Goal: Information Seeking & Learning: Learn about a topic

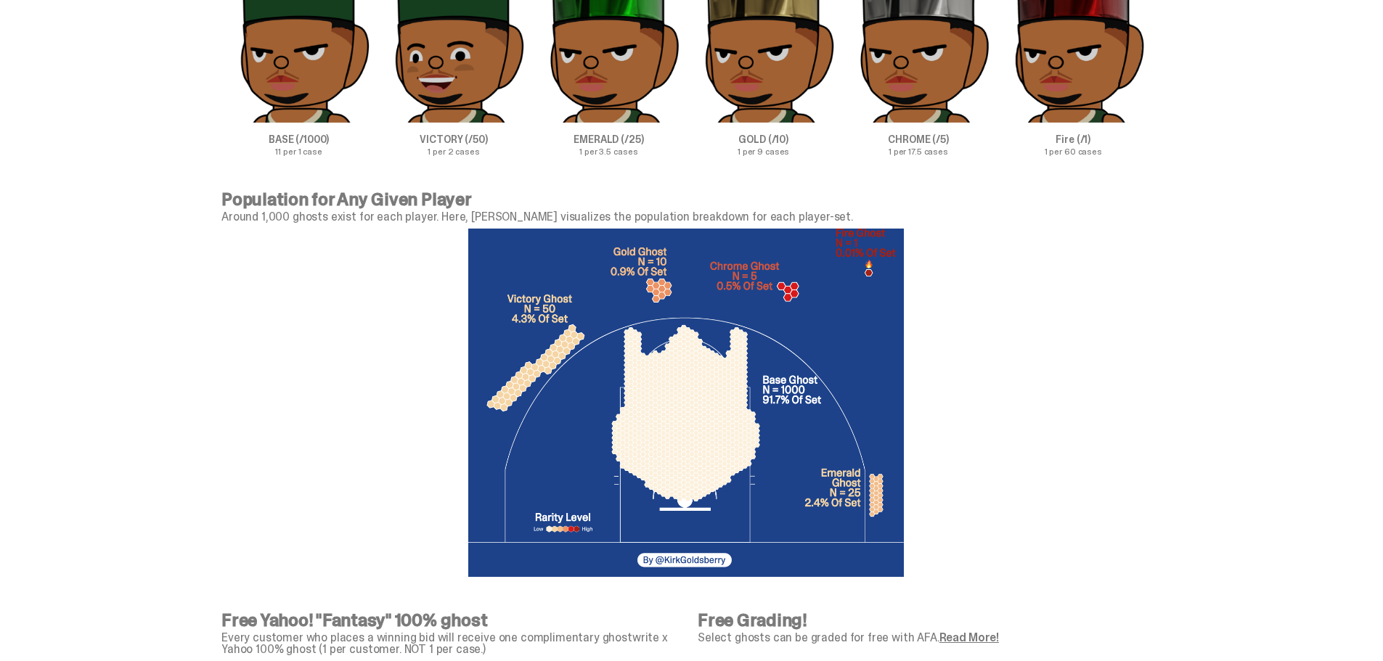
scroll to position [4719, 0]
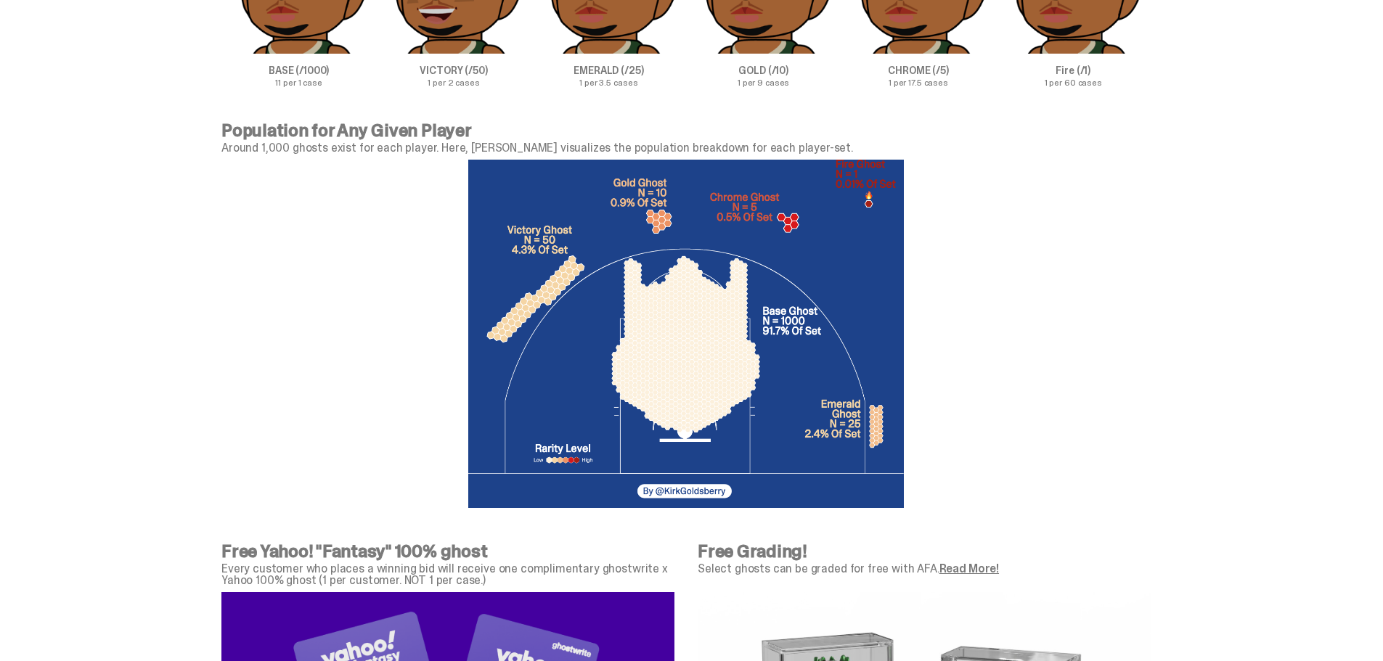
click at [1050, 302] on div at bounding box center [685, 334] width 929 height 360
click at [1040, 290] on div at bounding box center [685, 334] width 929 height 360
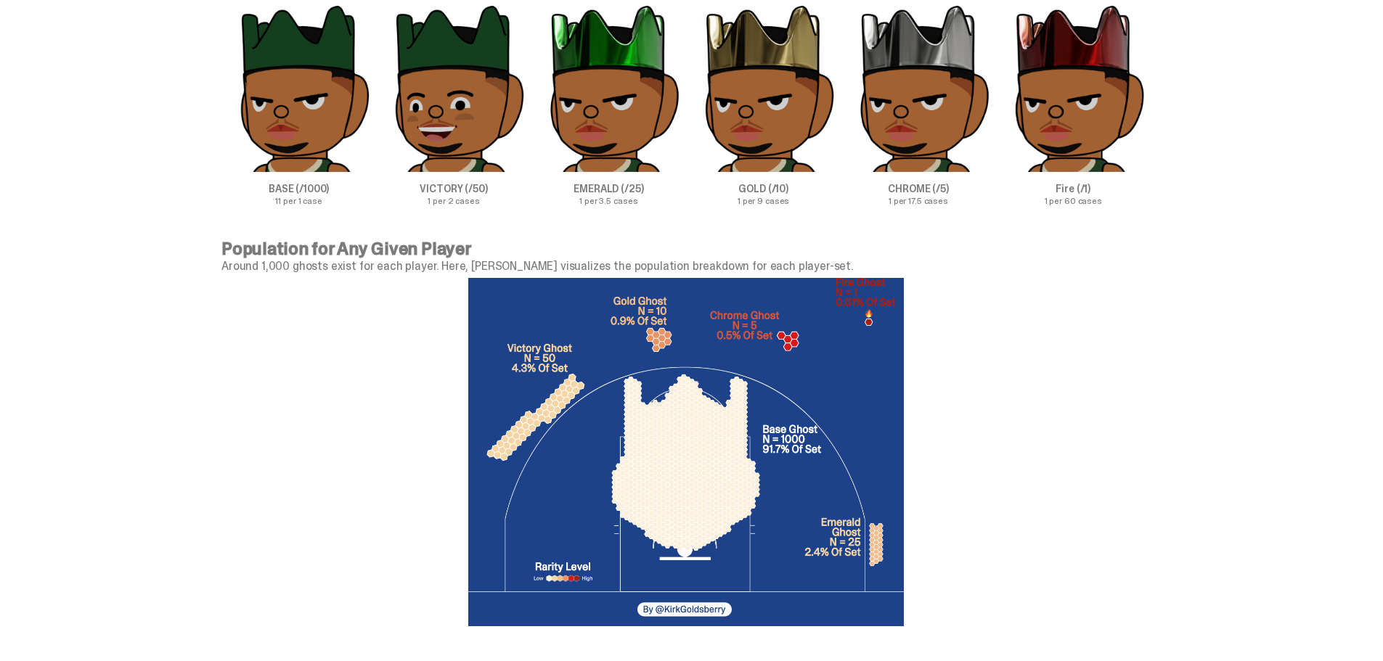
scroll to position [4501, 0]
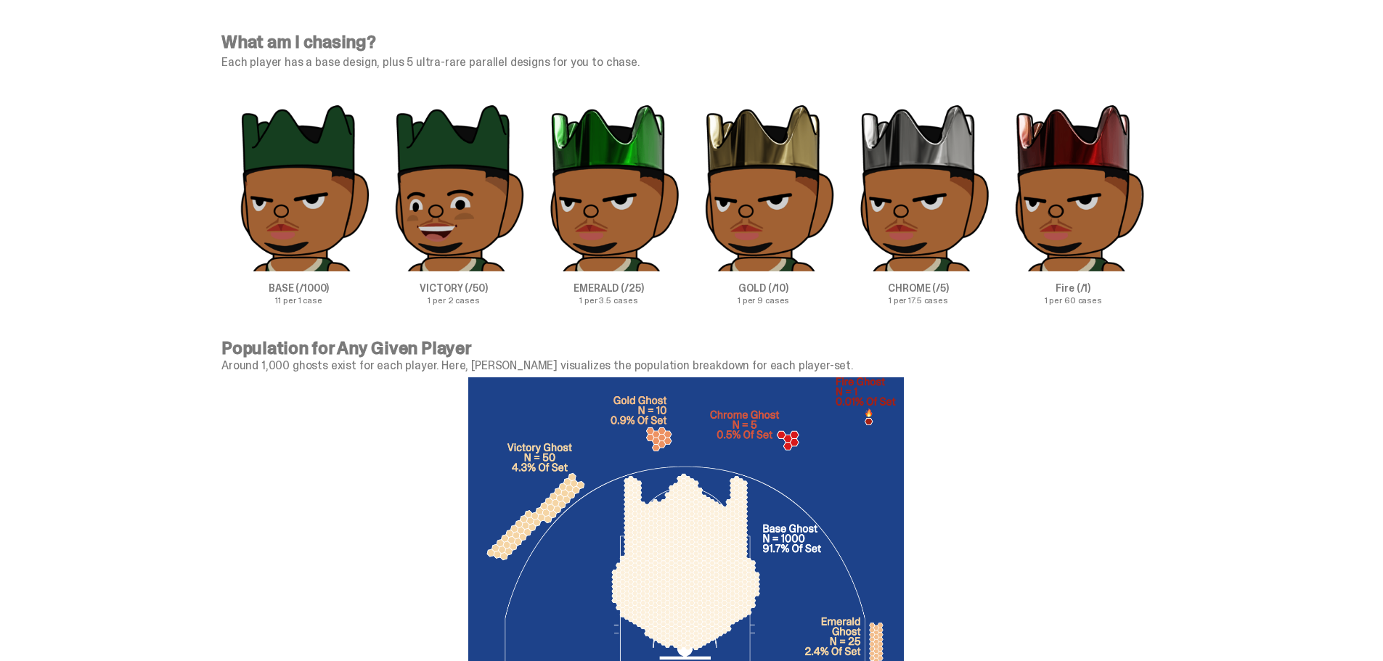
click at [1098, 364] on p "Around 1,000 ghosts exist for each player. Here, [PERSON_NAME] visualizes the p…" at bounding box center [685, 366] width 929 height 12
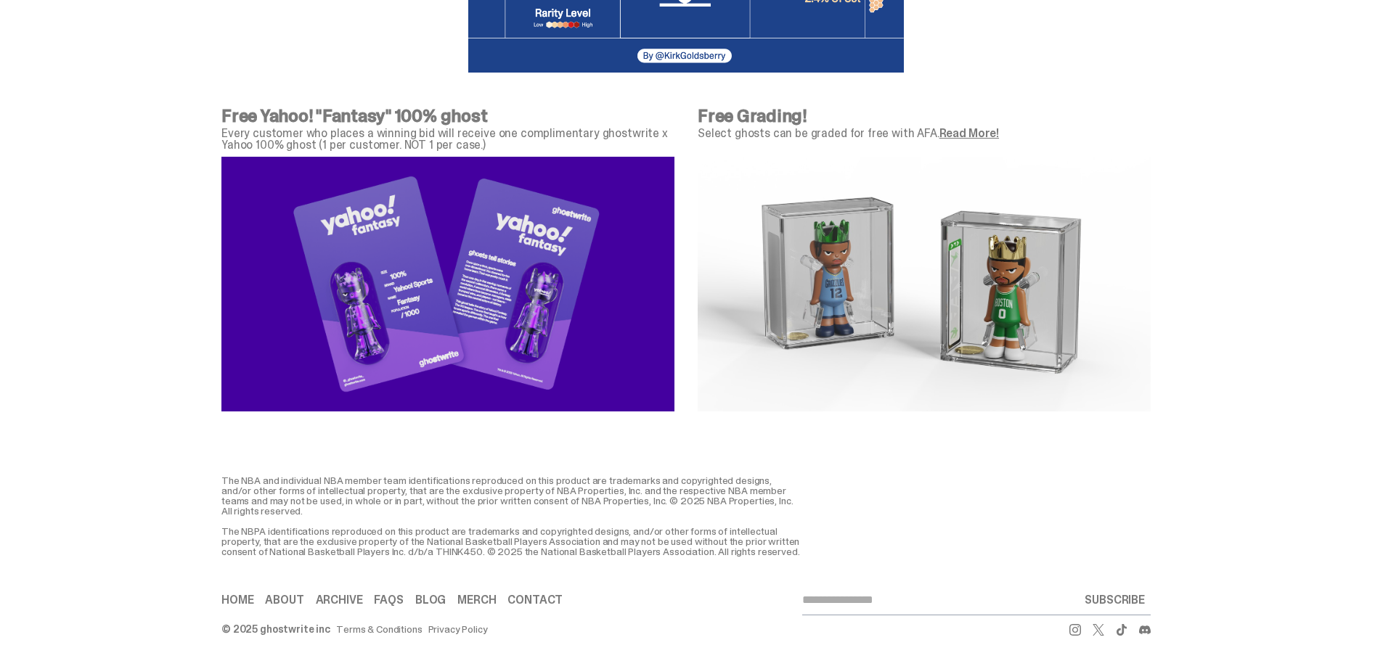
scroll to position [5168, 0]
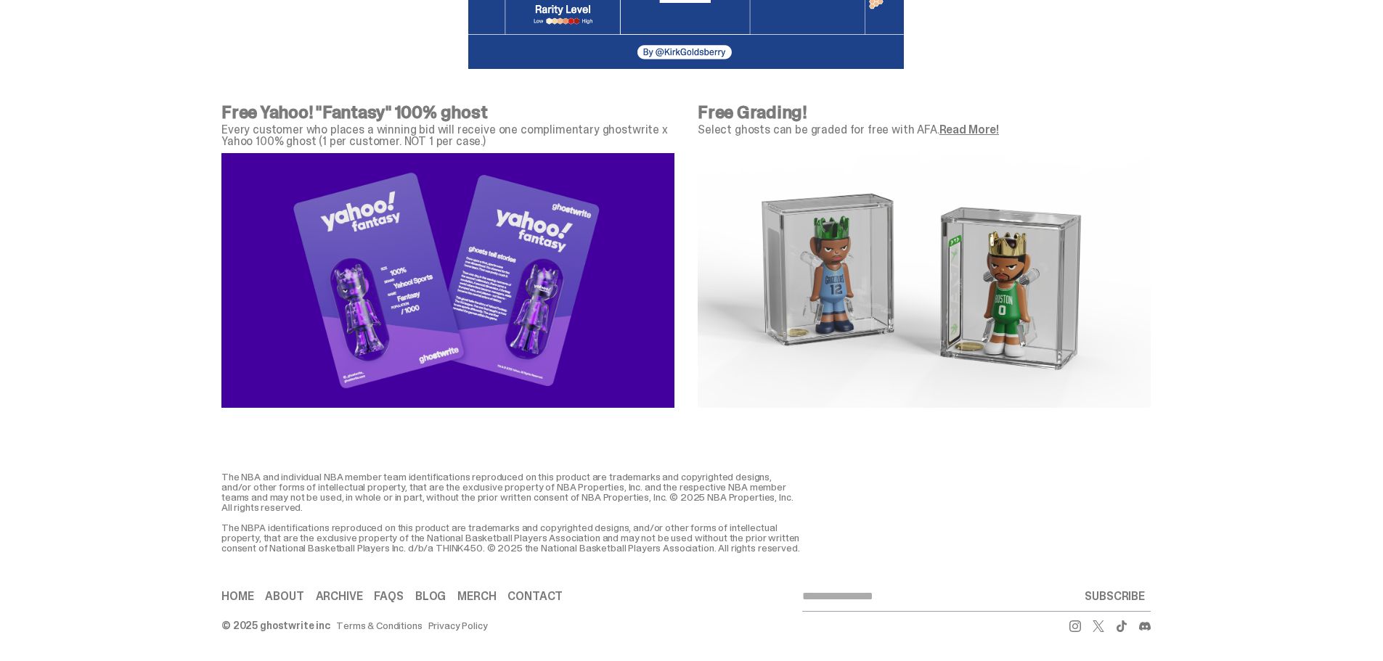
click at [1050, 443] on div "The NBA and individual NBA member team identifications reproduced on this produ…" at bounding box center [686, 498] width 1372 height 110
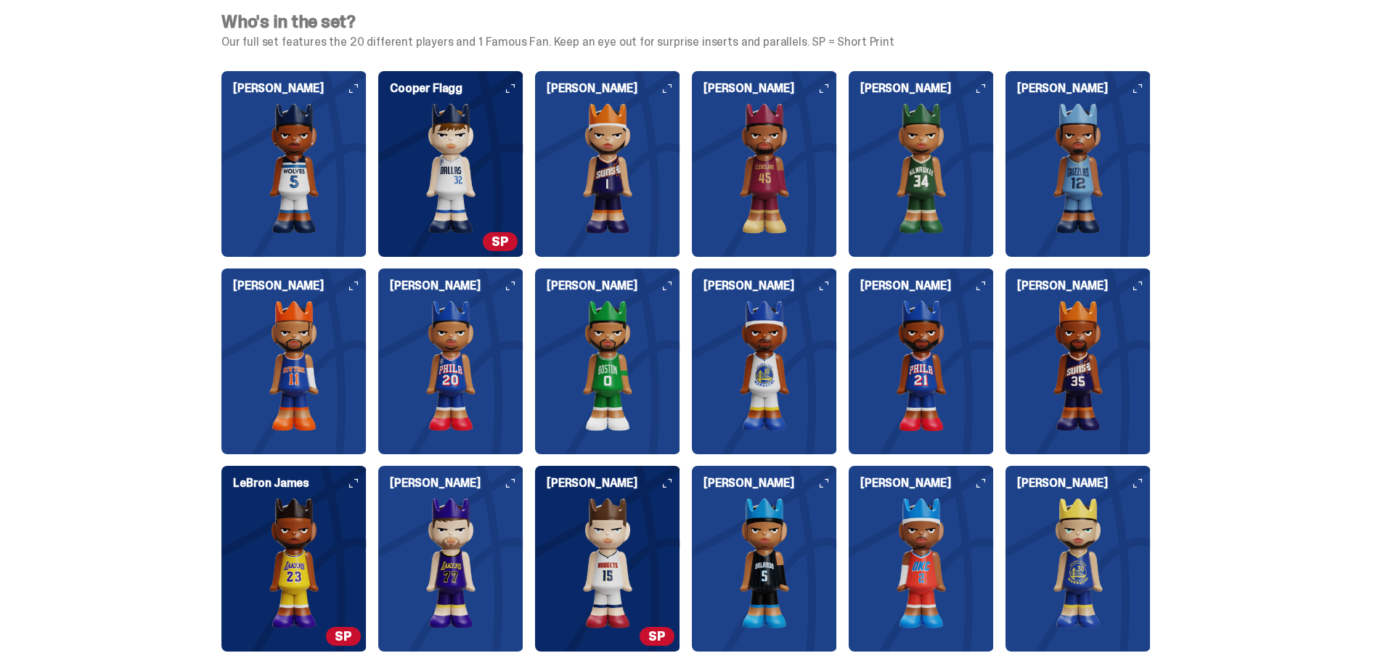
scroll to position [3934, 0]
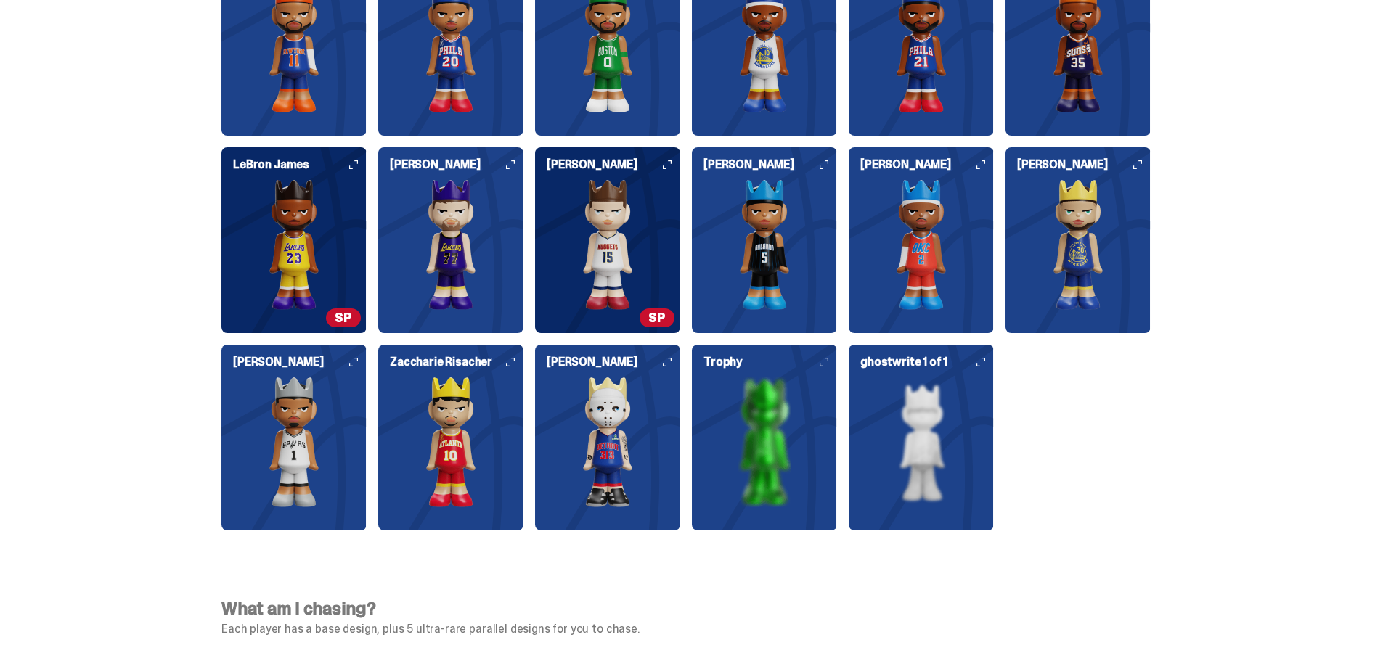
click at [810, 425] on img at bounding box center [764, 442] width 145 height 131
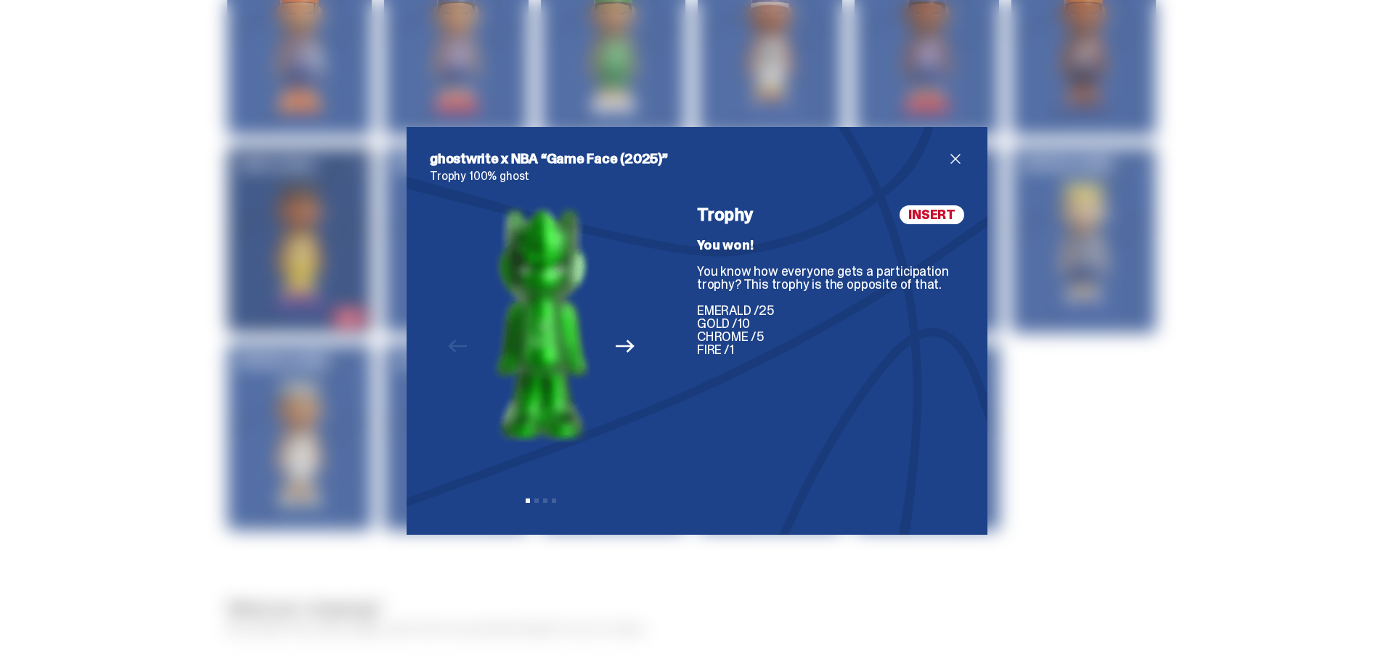
click at [621, 350] on icon "Next" at bounding box center [625, 346] width 19 height 19
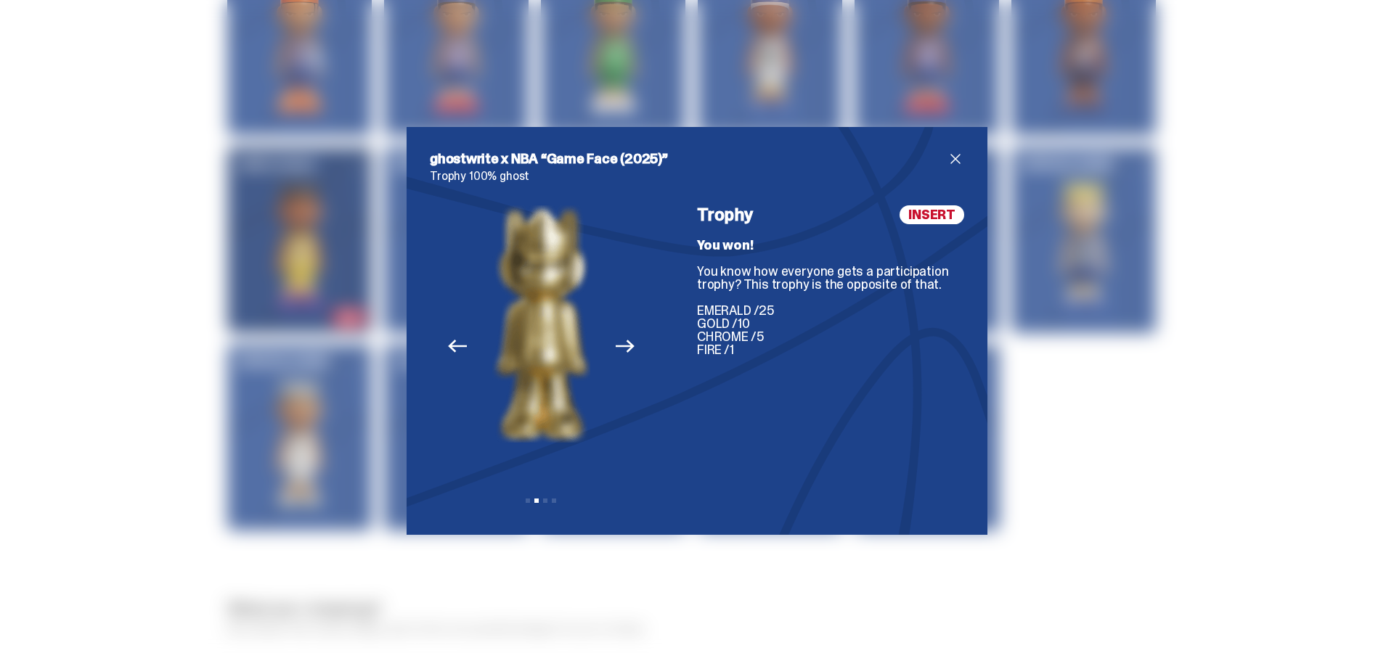
click at [621, 350] on icon "Next" at bounding box center [625, 346] width 19 height 19
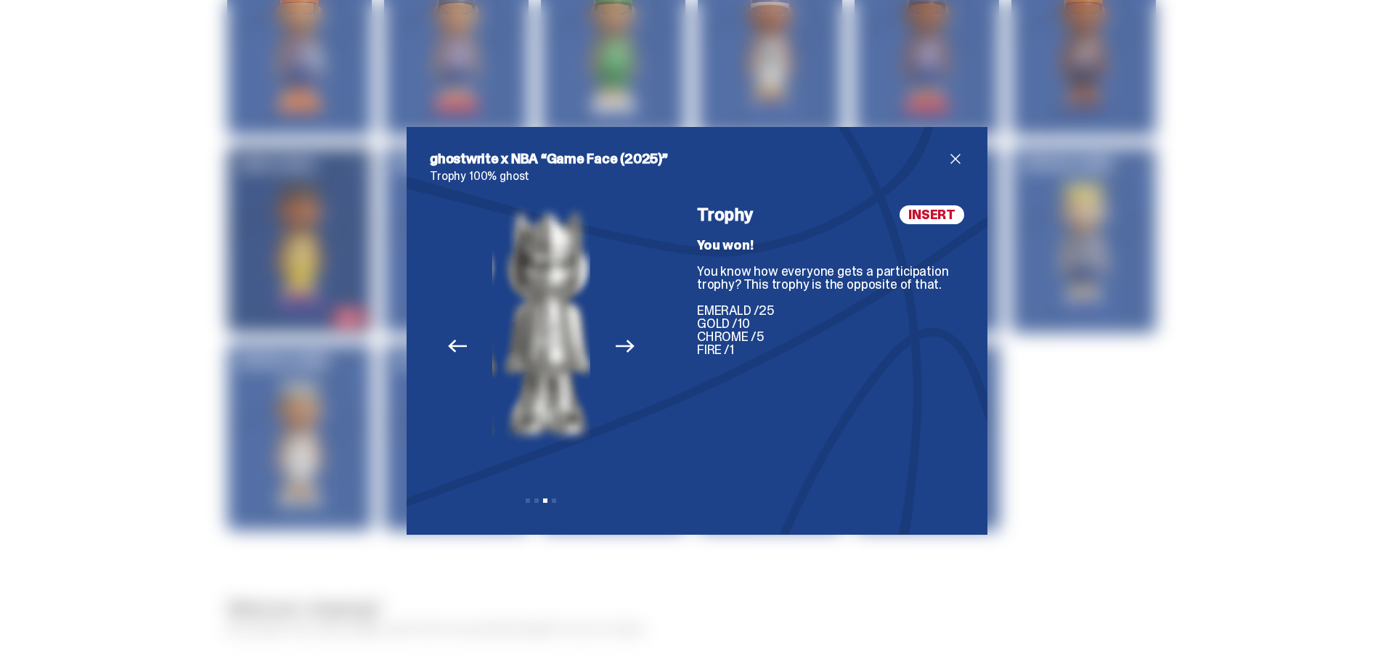
click at [621, 350] on icon "Next" at bounding box center [625, 346] width 19 height 19
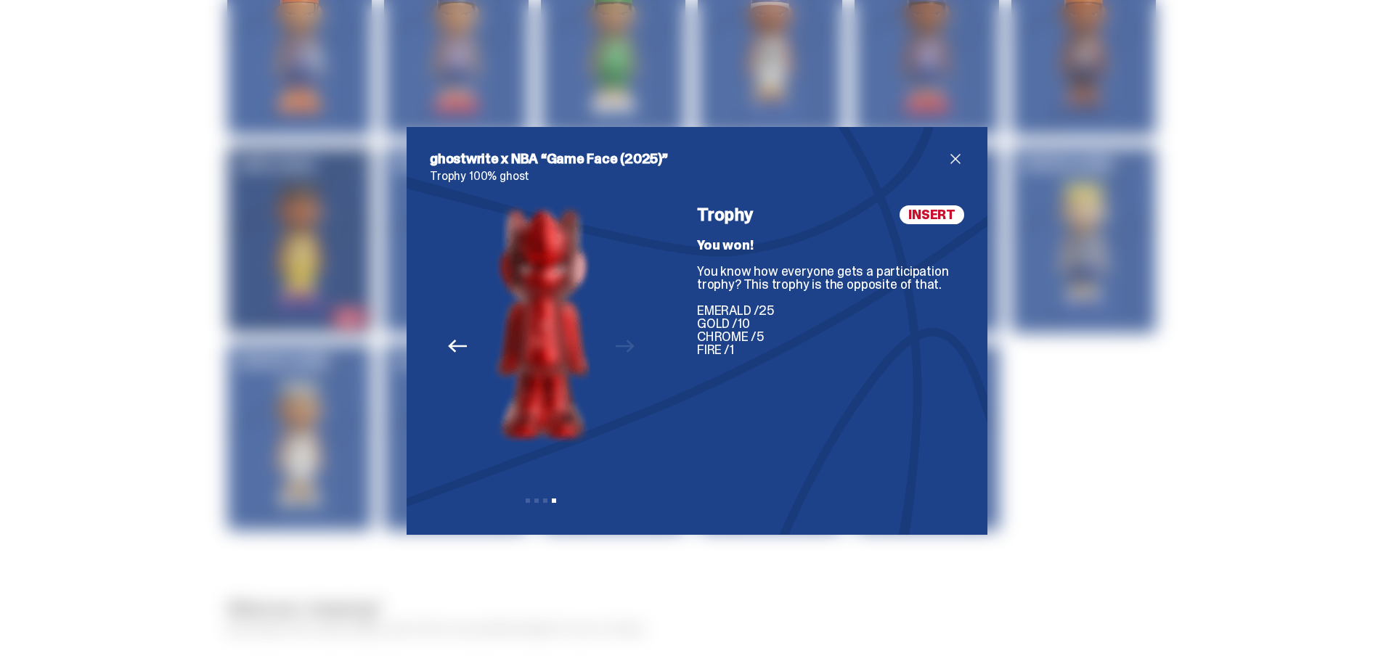
click at [1111, 383] on div "ghostwrite x NBA “Game Face (2025)” Trophy 100% ghost Previous Next View slide …" at bounding box center [697, 330] width 1394 height 661
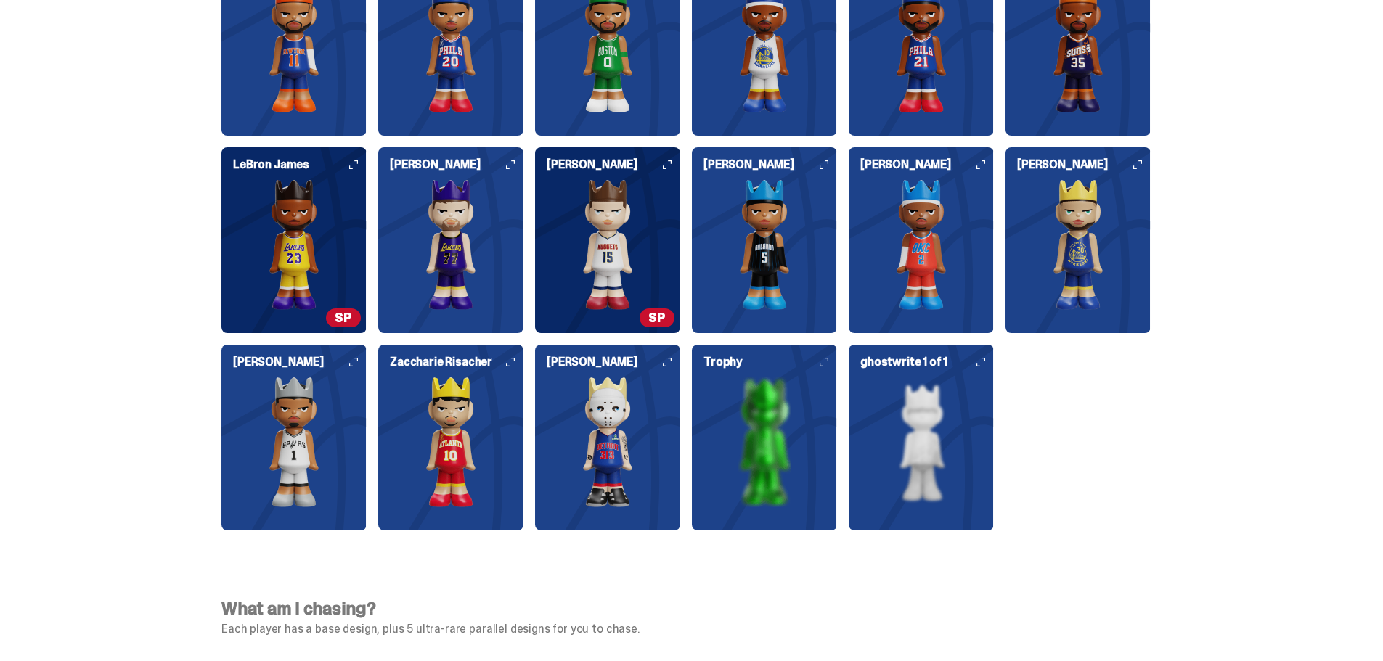
click at [929, 409] on img at bounding box center [921, 442] width 145 height 131
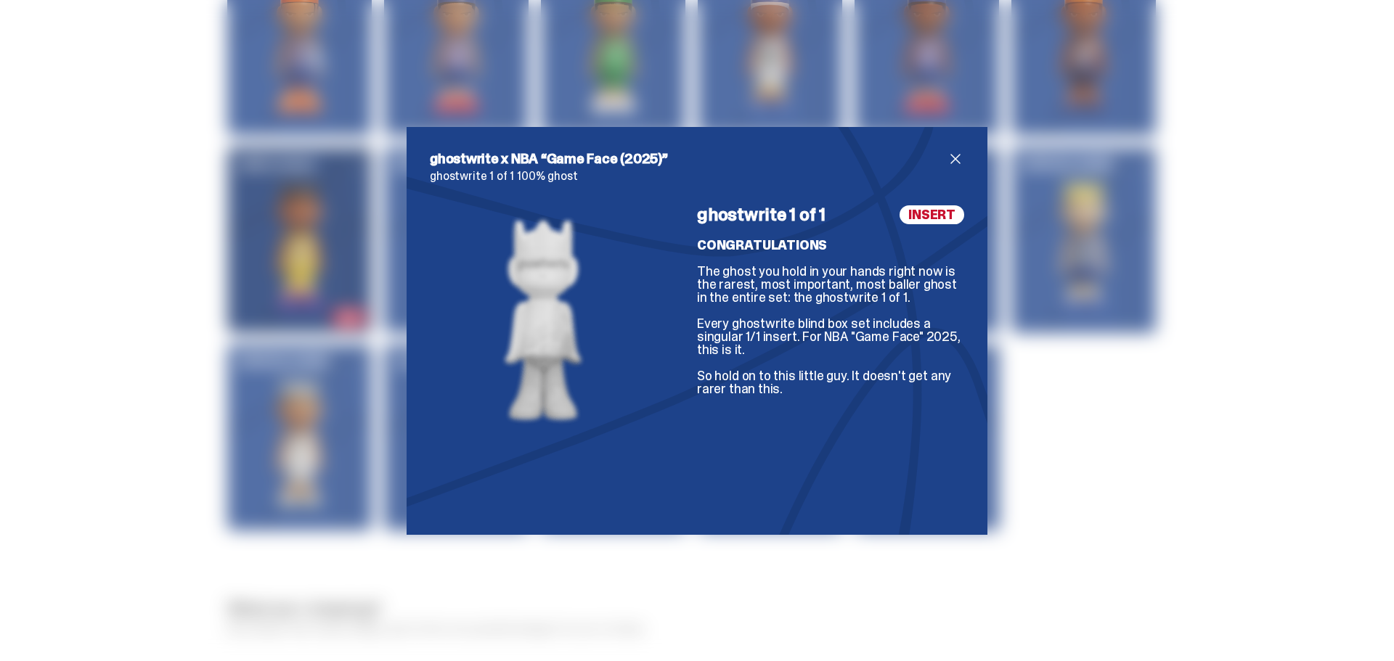
click at [1121, 411] on div "ghostwrite x NBA “Game Face (2025)” ghostwrite 1 of 1 100% ghost ghostwrite 1 o…" at bounding box center [697, 330] width 1394 height 661
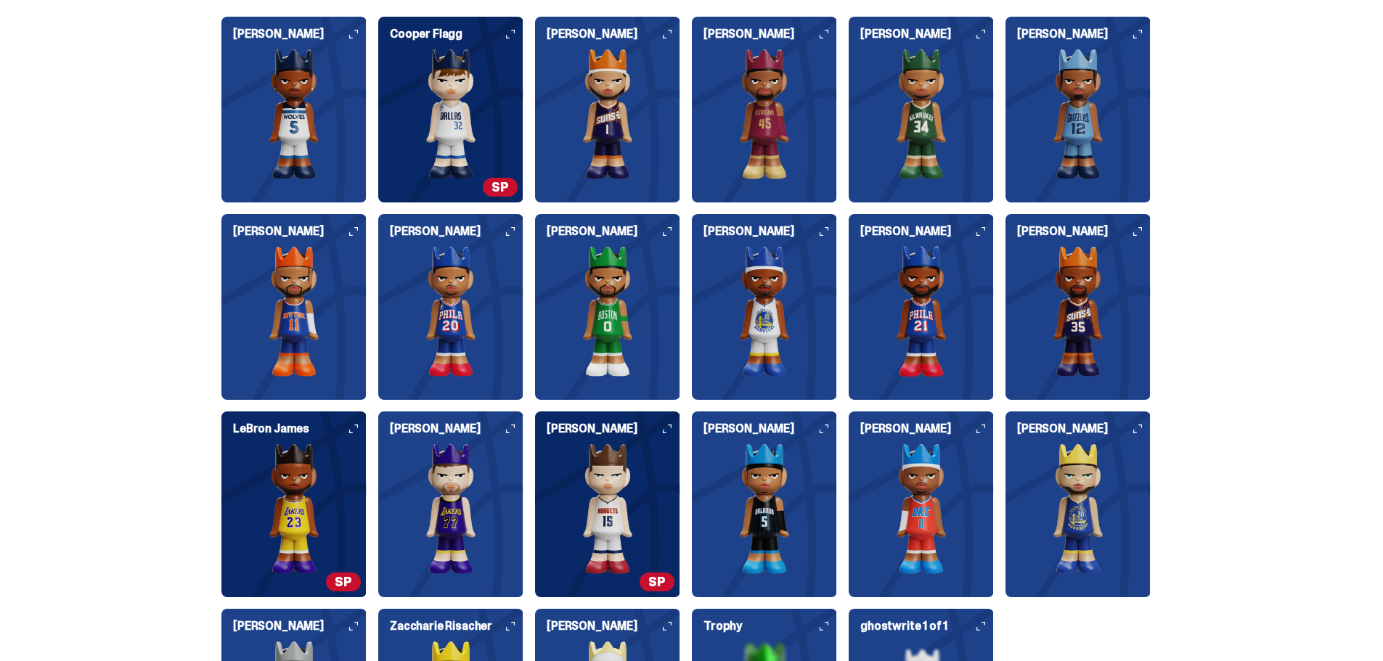
scroll to position [3644, 0]
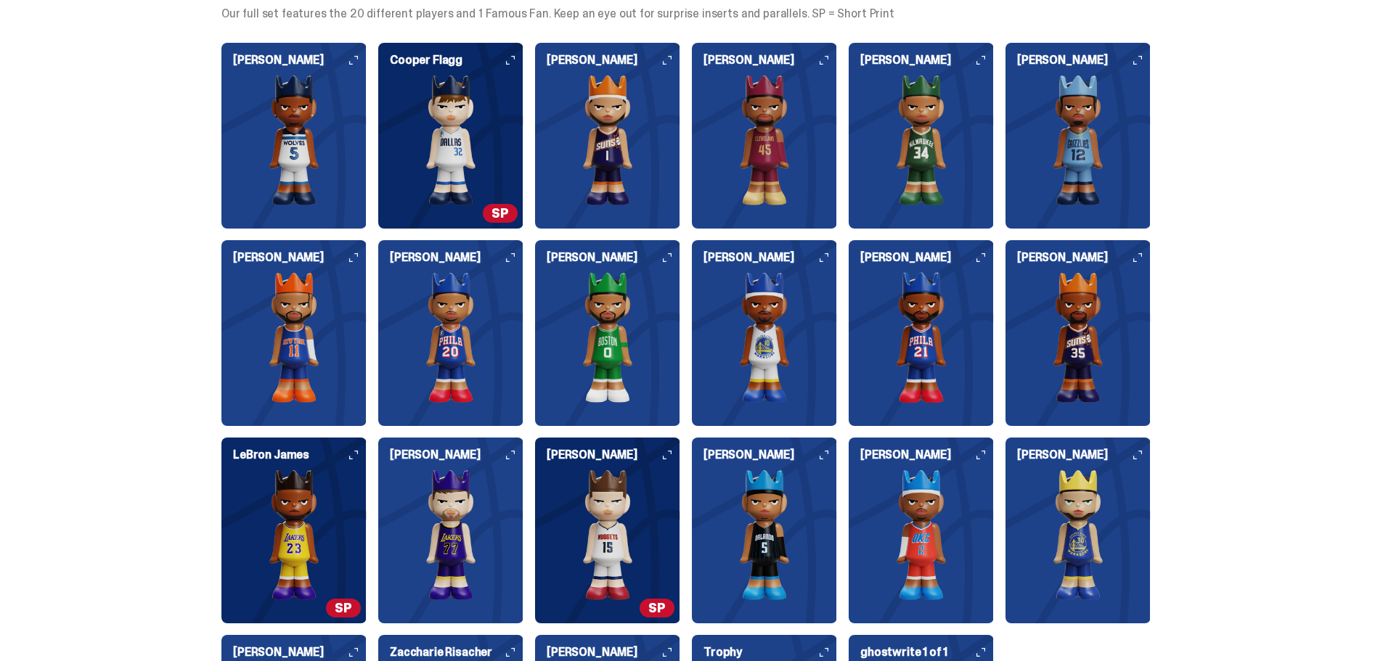
click at [1240, 172] on div "Who's in the set? Our full set features the 20 different players and 1 Famous F…" at bounding box center [686, 411] width 1372 height 889
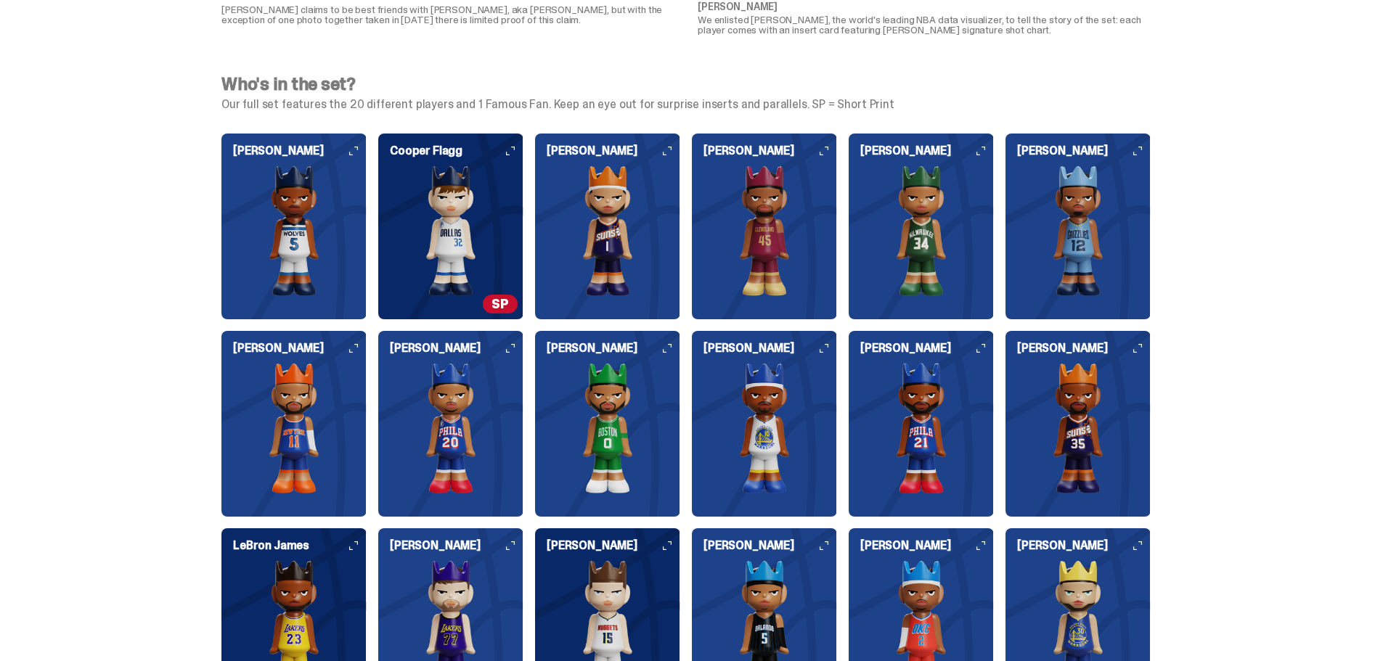
scroll to position [3557, 0]
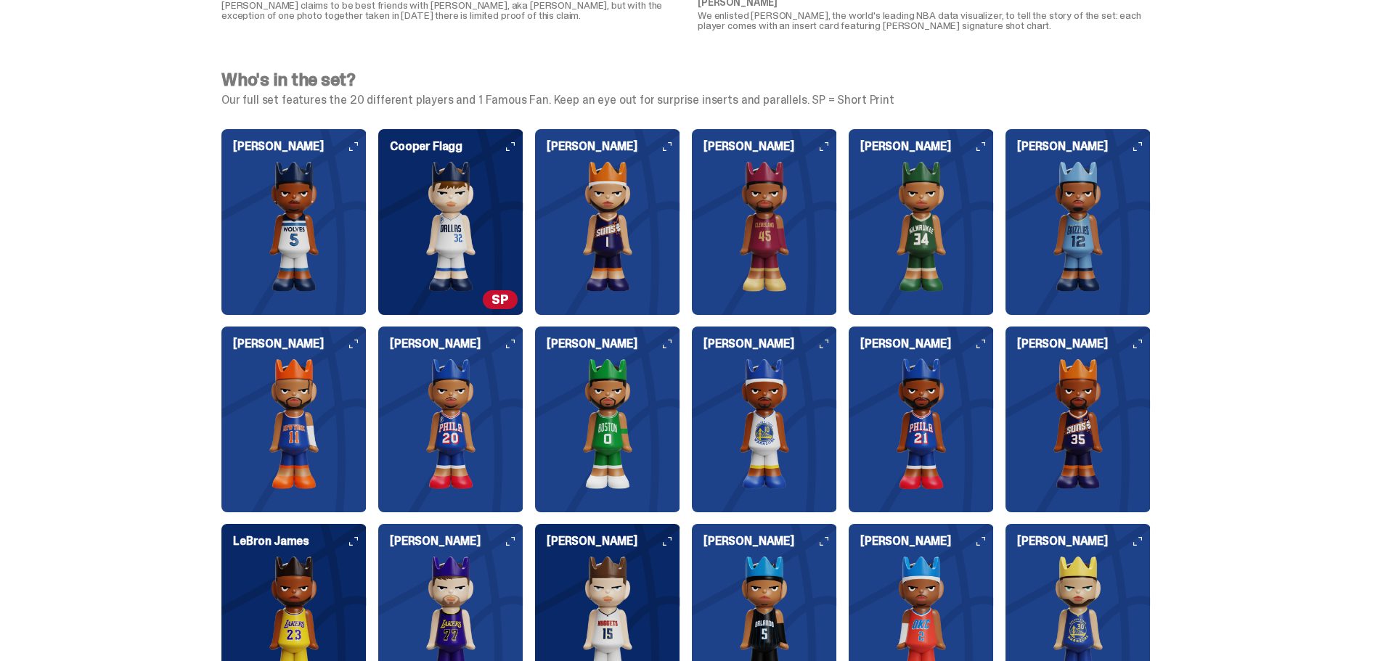
click at [1288, 274] on div "Who's in the set? Our full set features the 20 different players and 1 Famous F…" at bounding box center [686, 498] width 1372 height 889
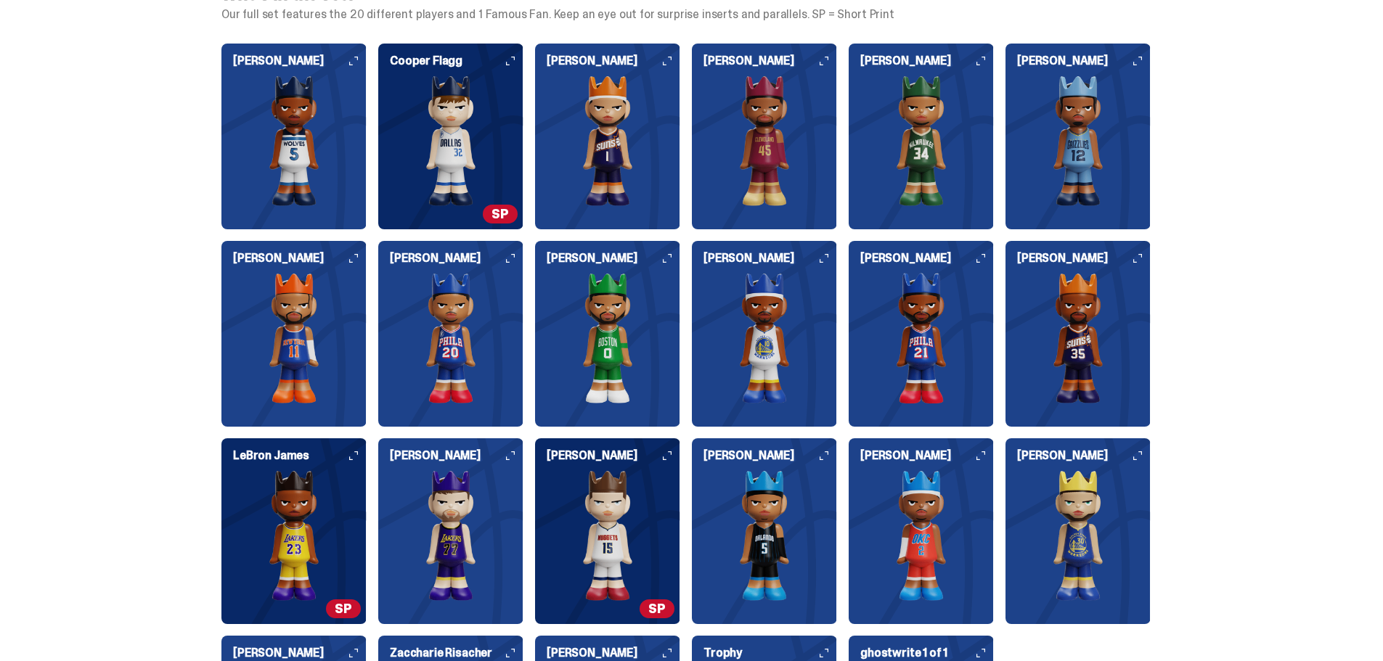
scroll to position [3630, 0]
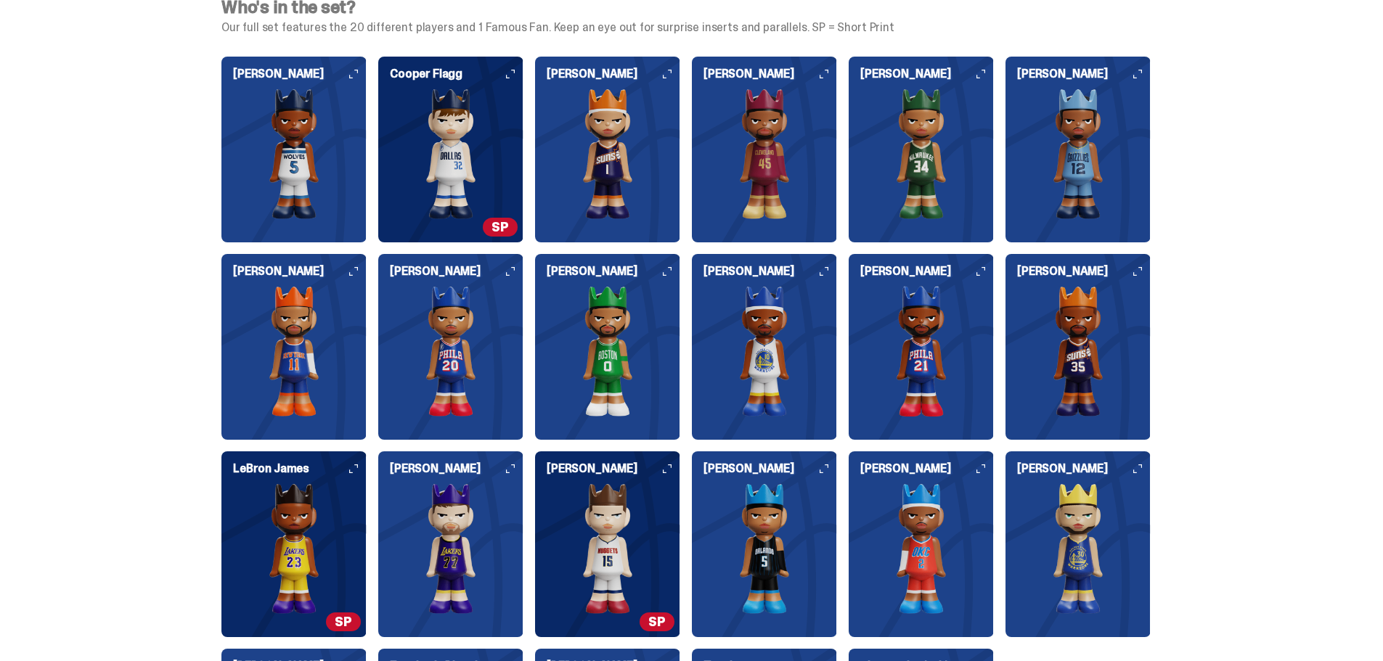
click at [598, 532] on img at bounding box center [607, 549] width 145 height 131
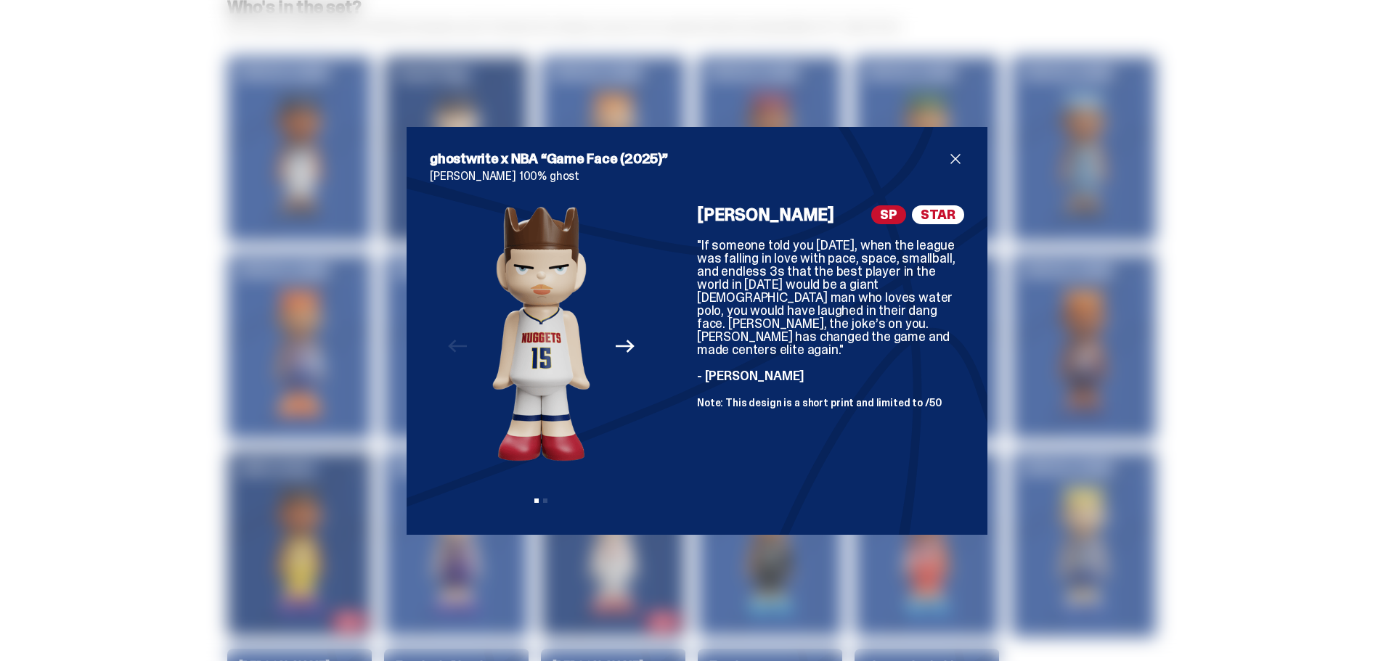
click at [957, 154] on span "close" at bounding box center [955, 158] width 17 height 17
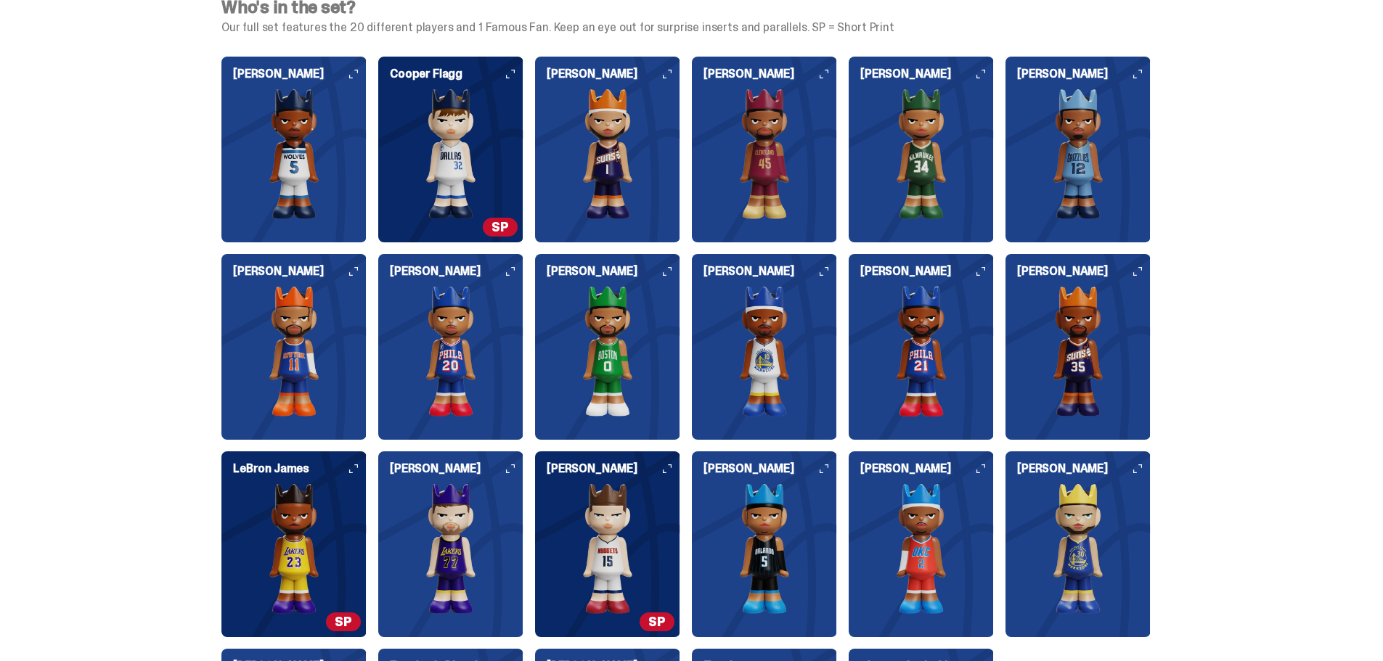
click at [1205, 340] on div "Who's in the set? Our full set features the 20 different players and 1 Famous F…" at bounding box center [686, 425] width 1372 height 889
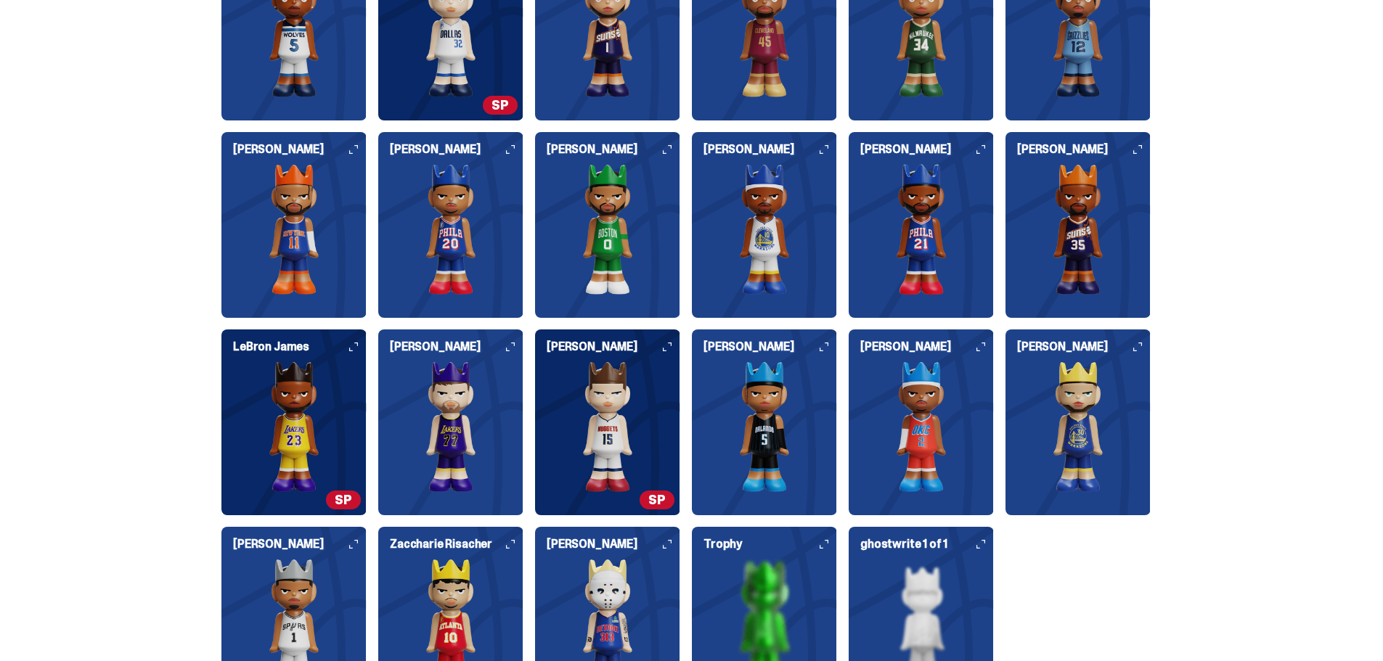
scroll to position [3775, 0]
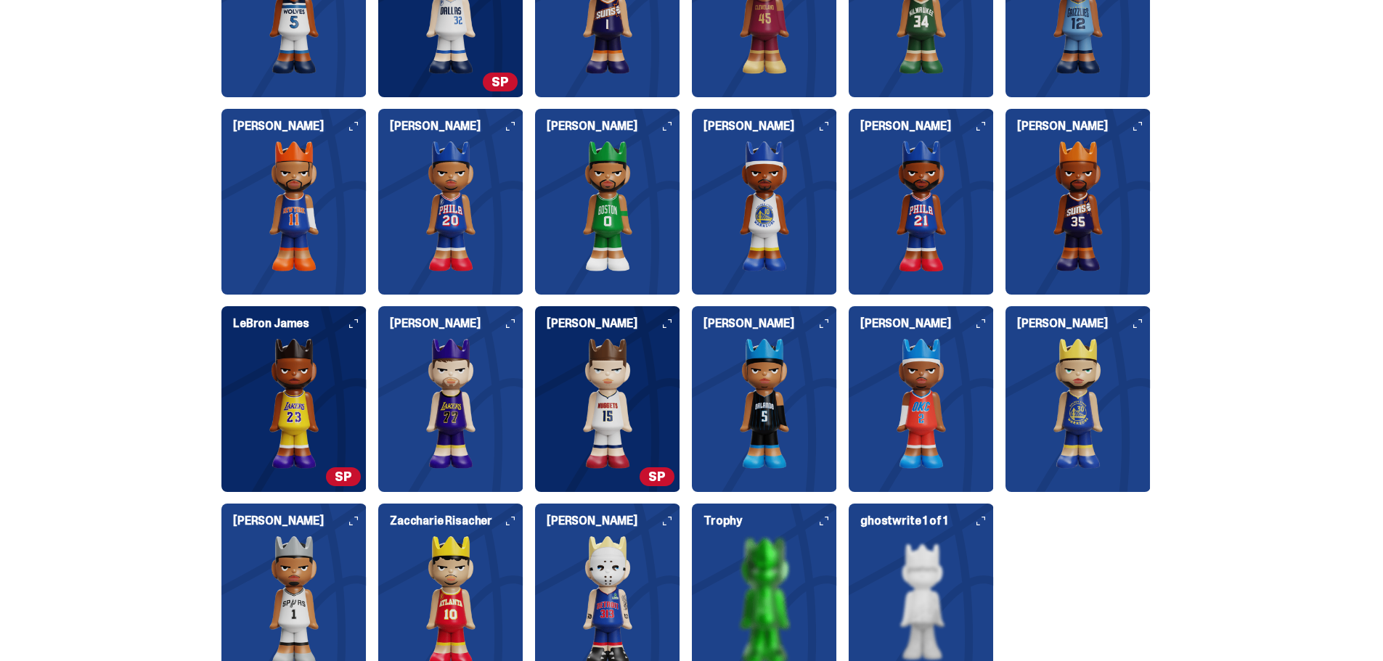
click at [1318, 239] on div "Who's in the set? Our full set features the 20 different players and 1 Famous F…" at bounding box center [686, 280] width 1372 height 889
click at [1251, 178] on div "Who's in the set? Our full set features the 20 different players and 1 Famous F…" at bounding box center [686, 280] width 1372 height 889
